Goal: Information Seeking & Learning: Learn about a topic

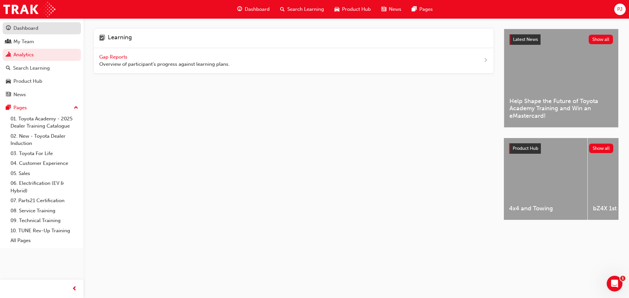
click at [34, 28] on div "Dashboard" at bounding box center [25, 29] width 25 height 8
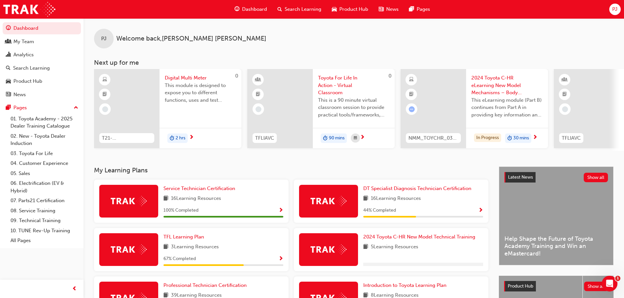
click at [613, 10] on span "PJ" at bounding box center [614, 10] width 5 height 8
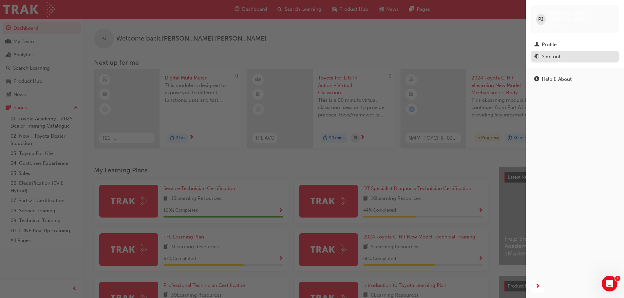
click at [550, 53] on div "Sign out" at bounding box center [550, 57] width 19 height 8
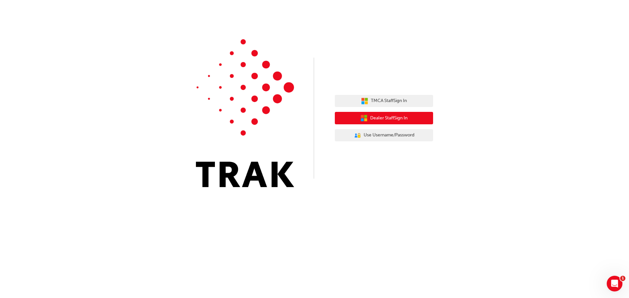
click at [374, 118] on span "Dealer Staff Sign In" at bounding box center [388, 119] width 37 height 8
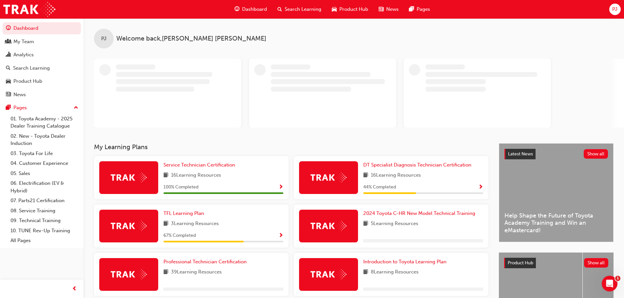
click at [293, 10] on span "Search Learning" at bounding box center [302, 10] width 37 height 8
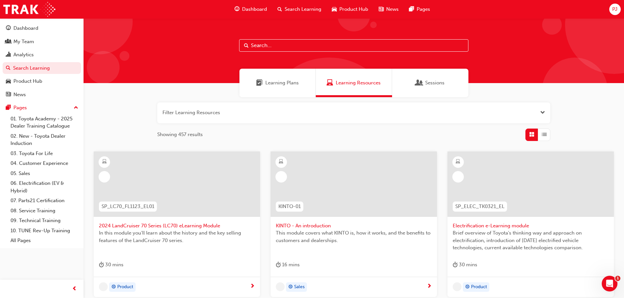
click at [251, 46] on input "text" at bounding box center [353, 45] width 229 height 12
click at [264, 45] on input "text" at bounding box center [353, 45] width 229 height 12
type input "dt"
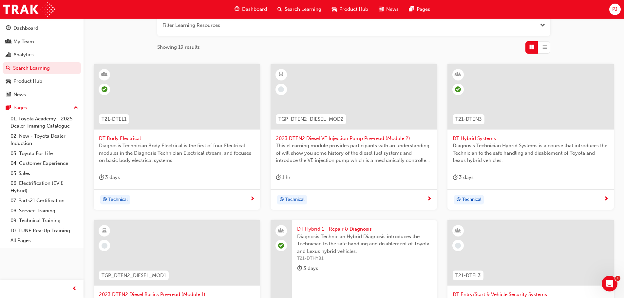
scroll to position [98, 0]
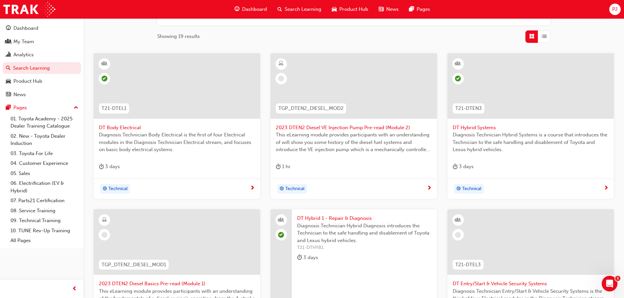
click at [124, 127] on span "DT Body Electrical" at bounding box center [177, 128] width 156 height 8
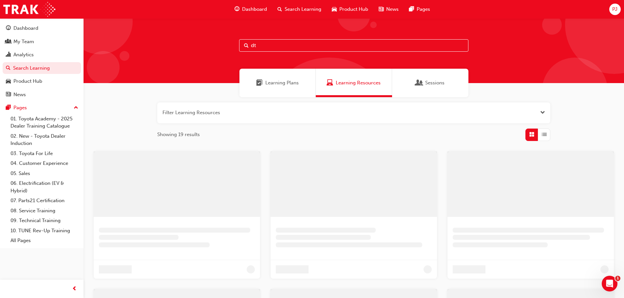
scroll to position [98, 0]
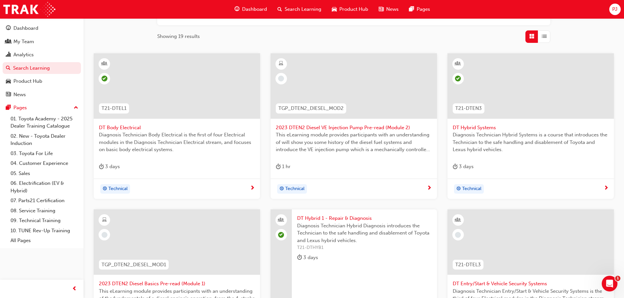
click at [314, 126] on span "2023 DTEN2 Diesel VE Injection Pump Pre-read (Module 2)" at bounding box center [354, 128] width 156 height 8
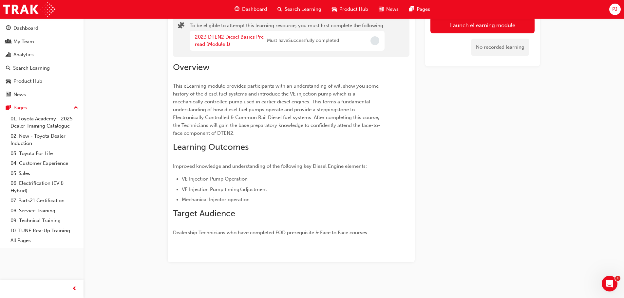
scroll to position [49, 0]
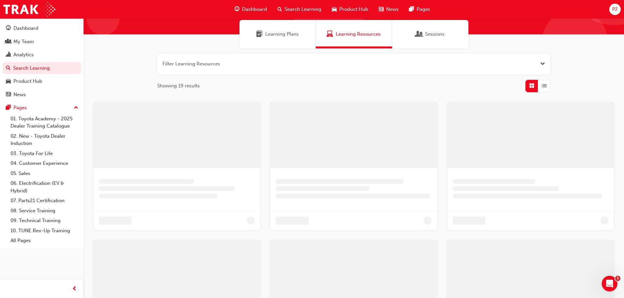
scroll to position [98, 0]
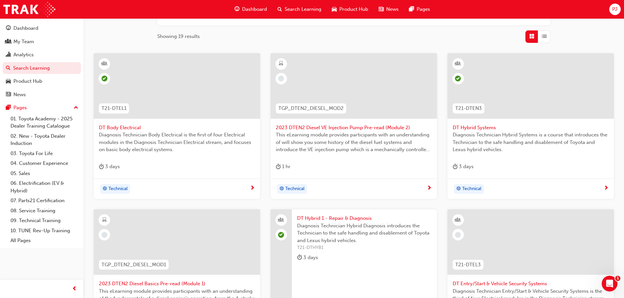
click at [465, 126] on span "DT Hybrid Systems" at bounding box center [530, 128] width 156 height 8
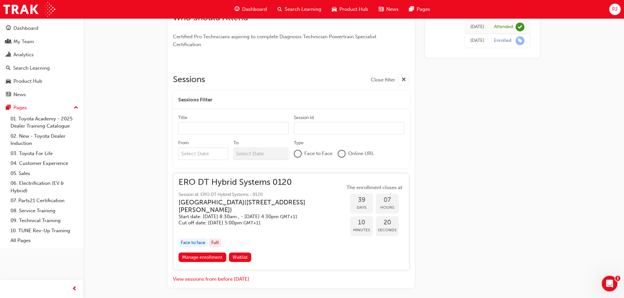
scroll to position [232, 0]
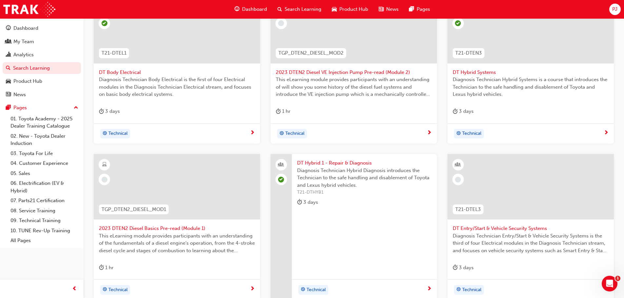
scroll to position [164, 0]
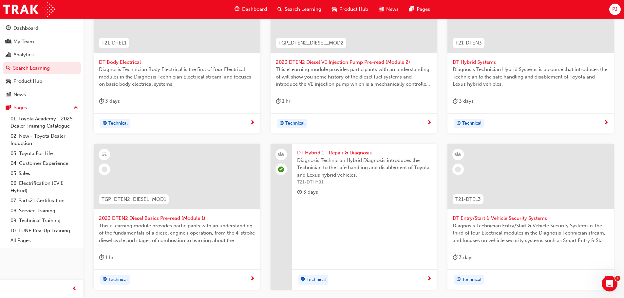
click at [131, 219] on span "2023 DTEN2 Diesel Basics Pre-read (Module 1)" at bounding box center [177, 219] width 156 height 8
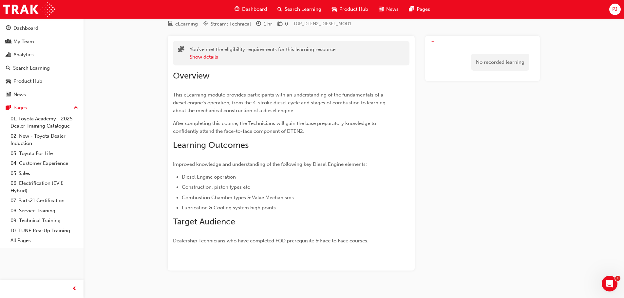
scroll to position [33, 0]
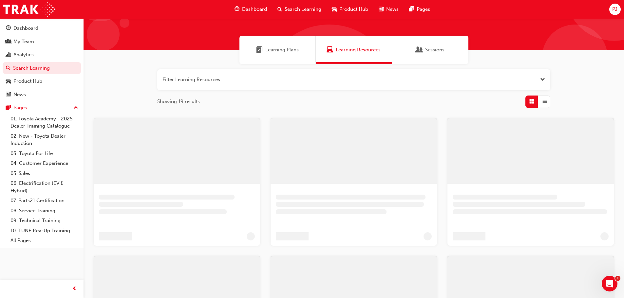
scroll to position [164, 0]
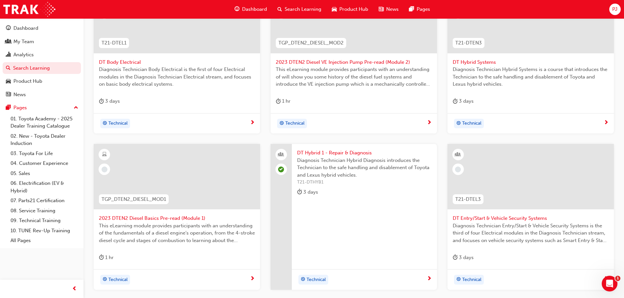
click at [336, 152] on span "DT Hybrid 1 - Repair & Diagnosis" at bounding box center [364, 153] width 135 height 8
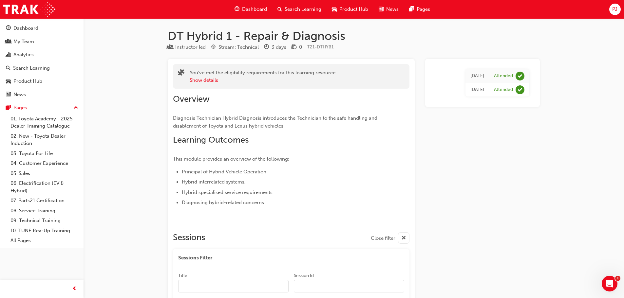
scroll to position [164, 0]
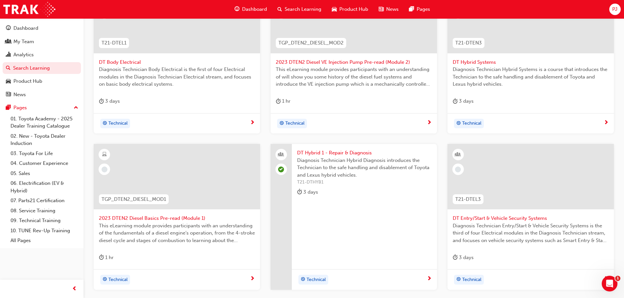
click at [483, 217] on span "DT Entry/Start & Vehicle Security Systems" at bounding box center [530, 219] width 156 height 8
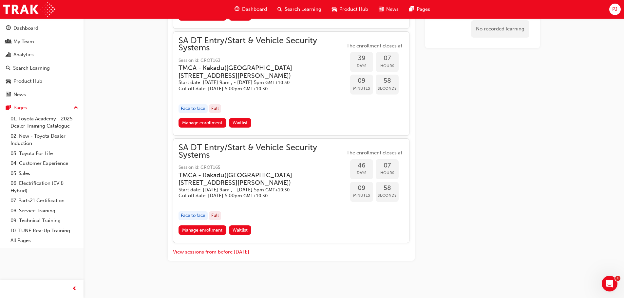
scroll to position [815, 0]
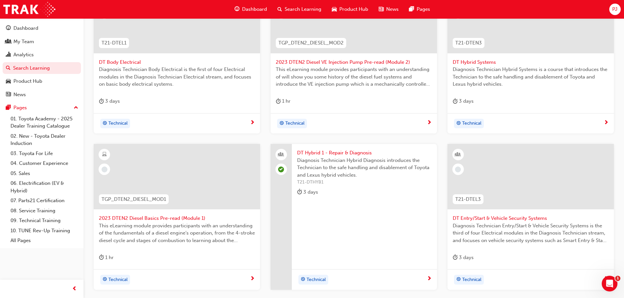
click at [117, 62] on span "DT Body Electrical" at bounding box center [177, 63] width 156 height 8
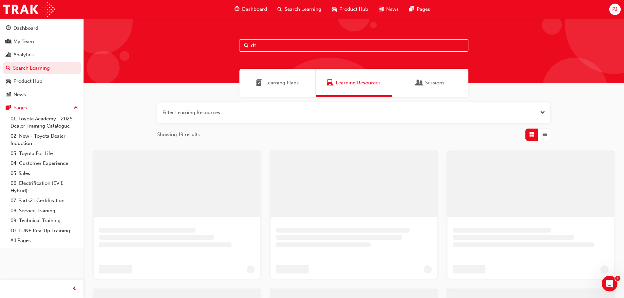
scroll to position [164, 0]
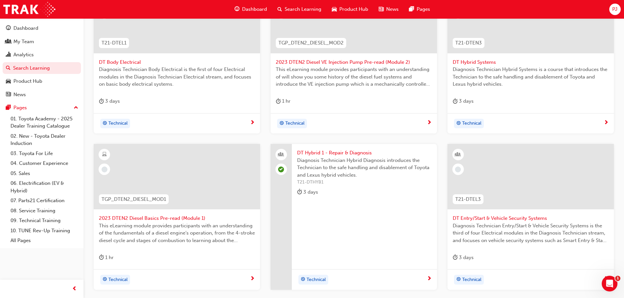
click at [611, 9] on div "PJ" at bounding box center [614, 9] width 11 height 11
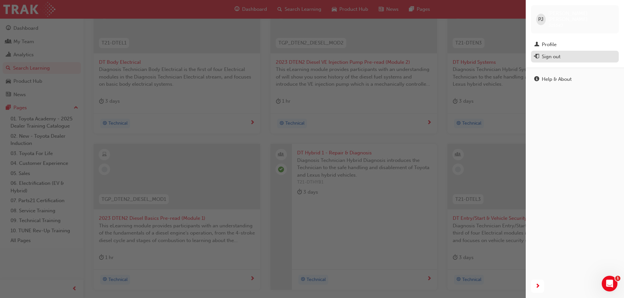
click at [560, 53] on div "Sign out" at bounding box center [550, 57] width 19 height 8
